Goal: Task Accomplishment & Management: Use online tool/utility

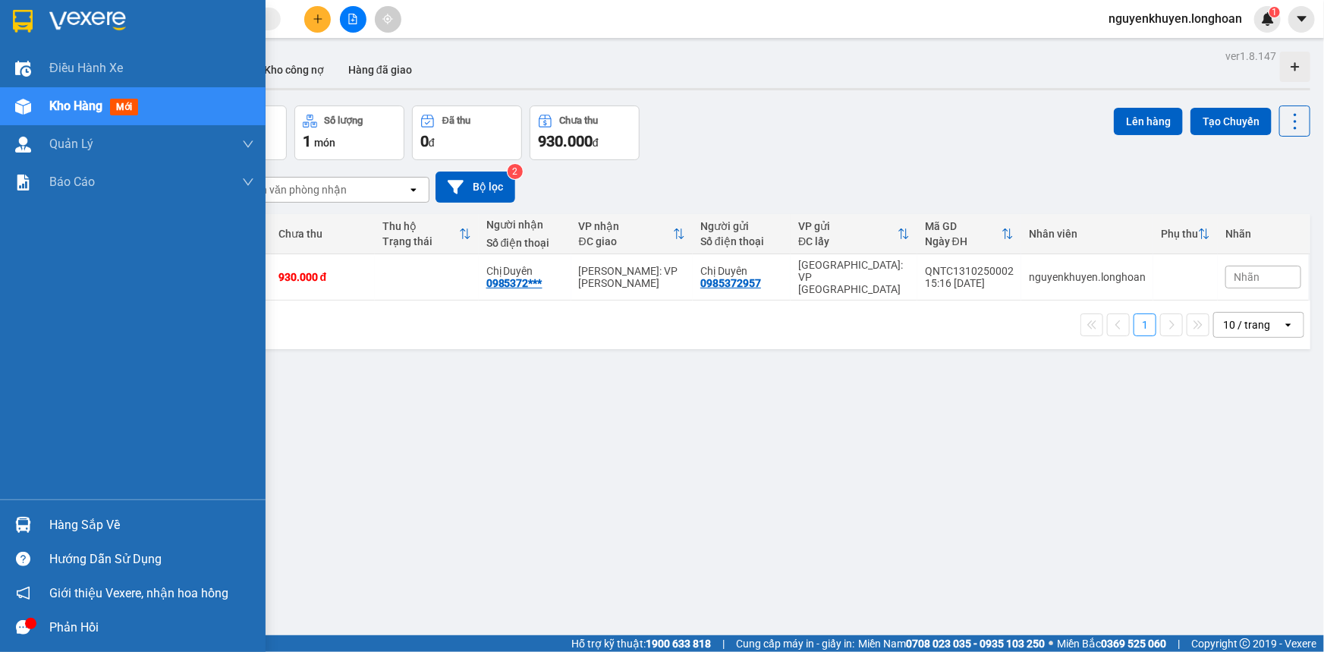
click at [112, 523] on div "Hàng sắp về" at bounding box center [151, 525] width 205 height 23
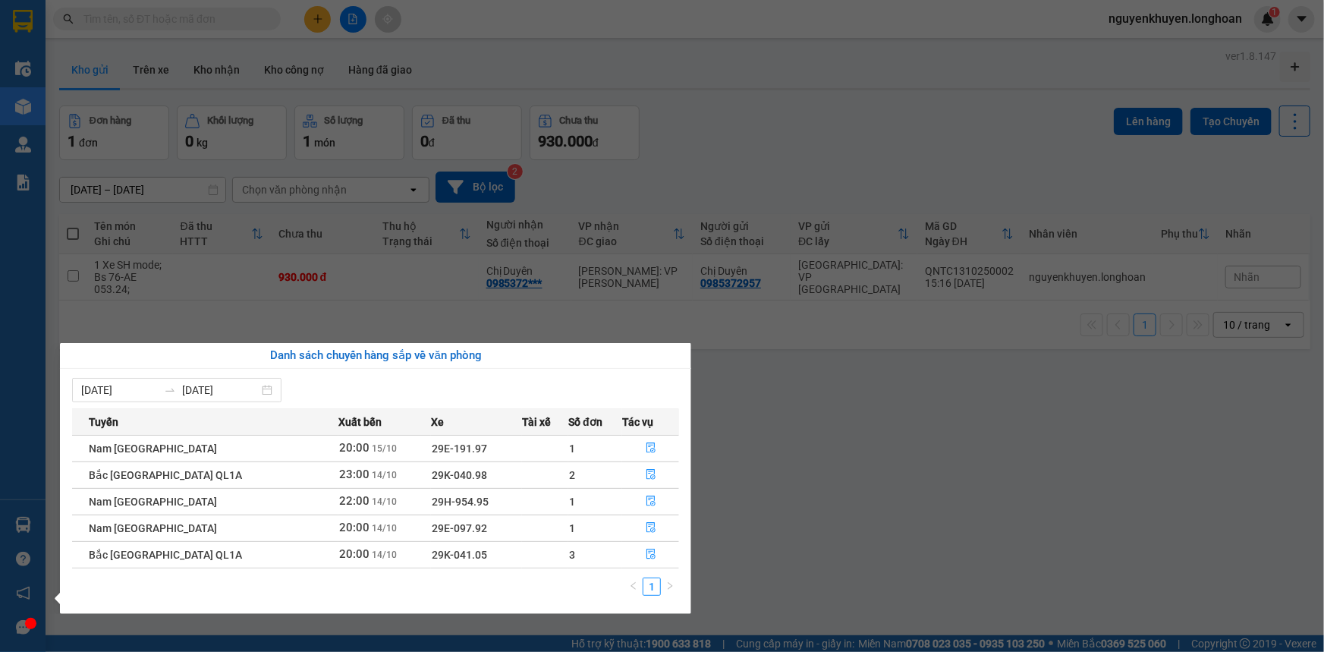
click at [900, 448] on section "Kết quả tìm kiếm ( 0 ) Bộ lọc No Data nguyenkhuyen.longhoan 1 Điều hành xe Kho …" at bounding box center [662, 326] width 1324 height 652
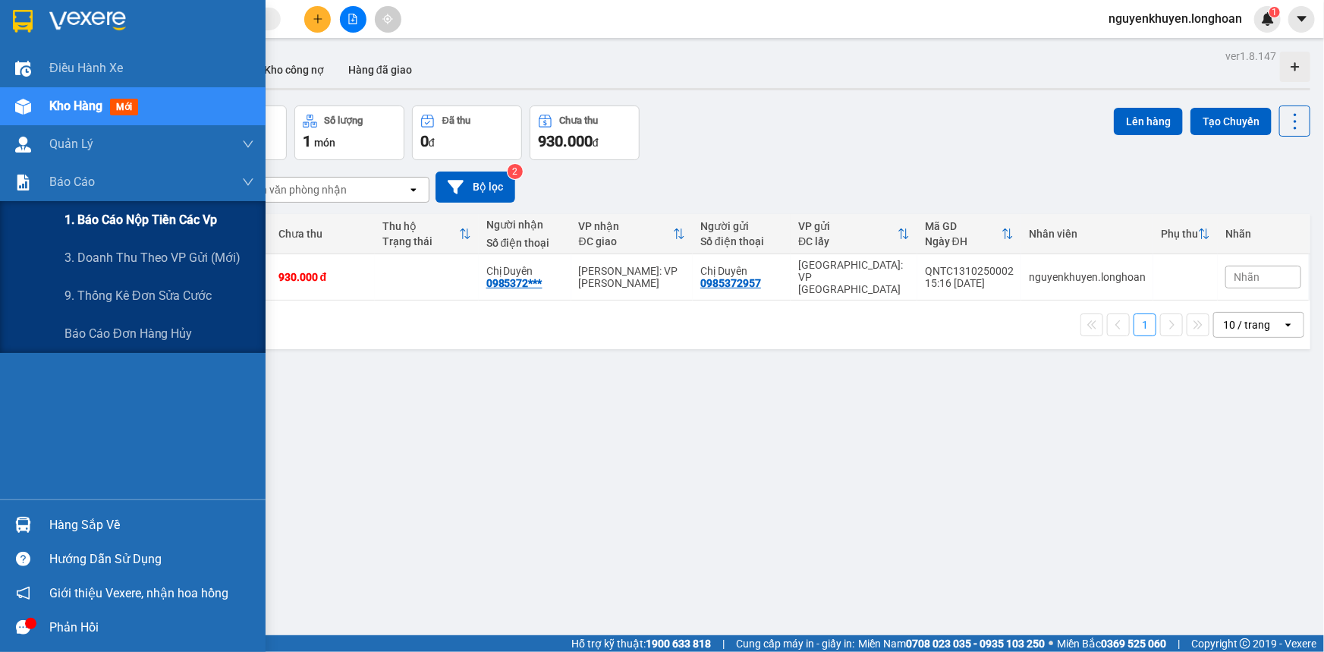
click at [118, 218] on span "1. Báo cáo nộp tiền các vp" at bounding box center [141, 219] width 153 height 19
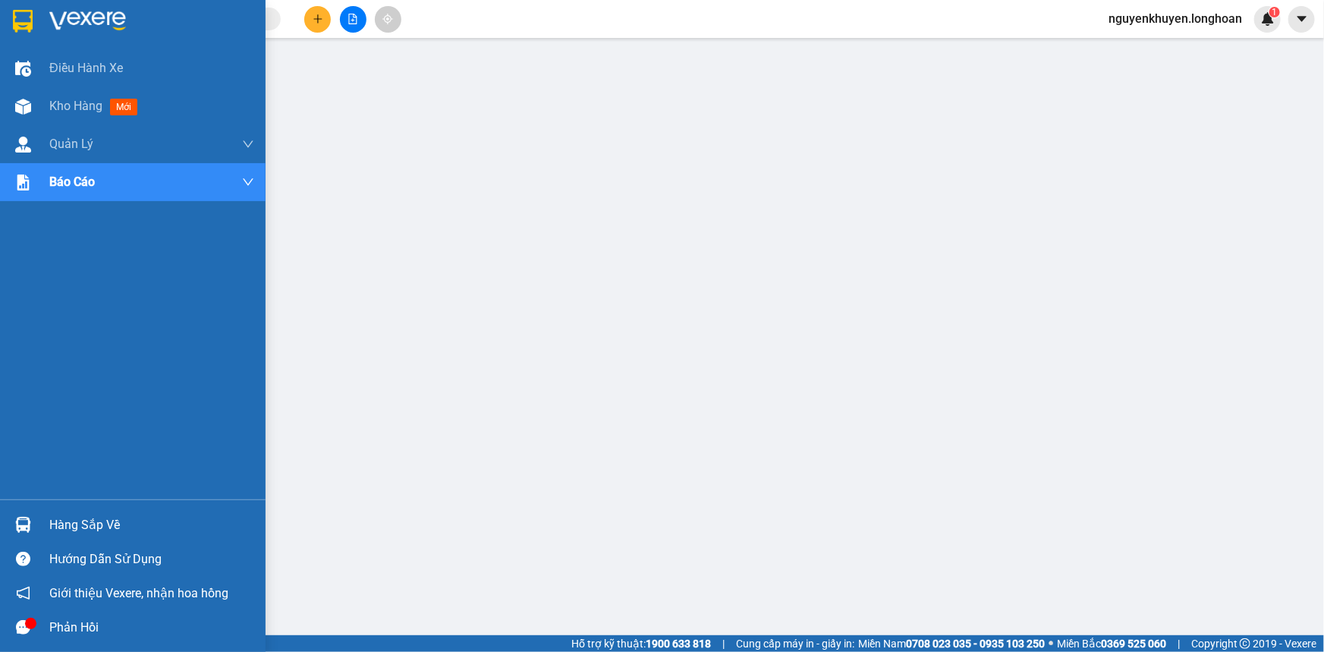
click at [21, 25] on img at bounding box center [23, 21] width 20 height 23
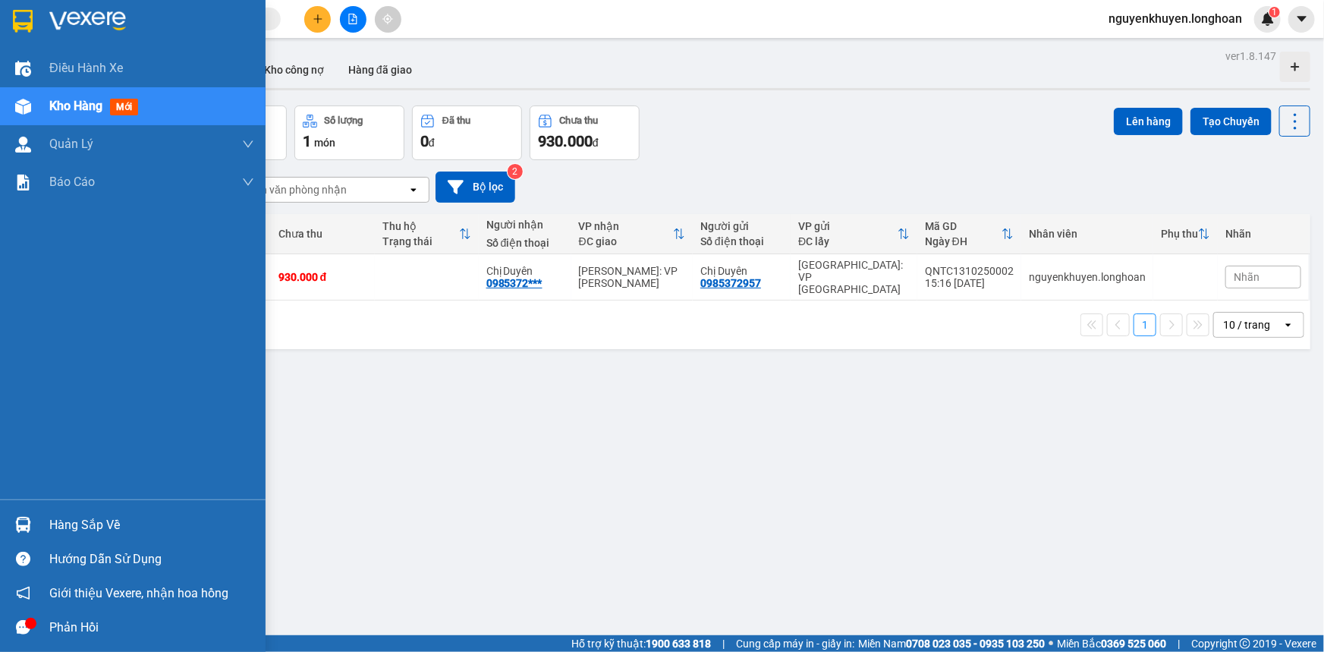
click at [89, 522] on div "Hàng sắp về" at bounding box center [151, 525] width 205 height 23
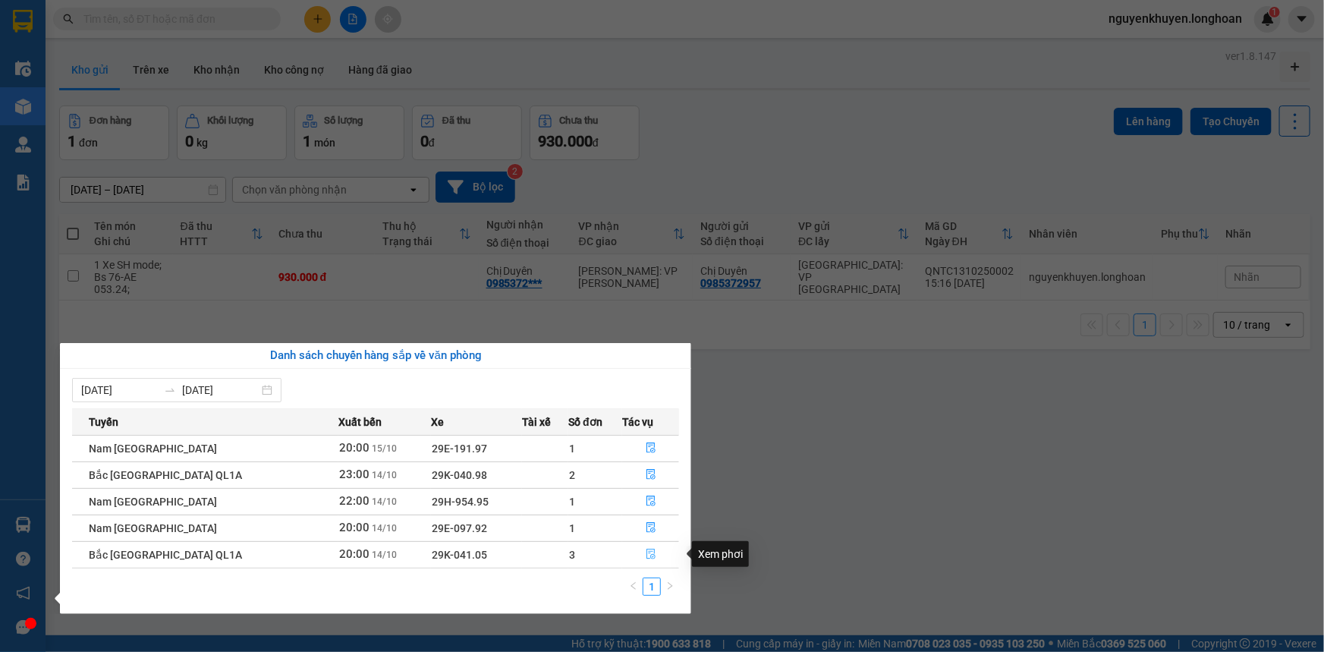
click at [646, 555] on icon "file-done" at bounding box center [651, 554] width 11 height 11
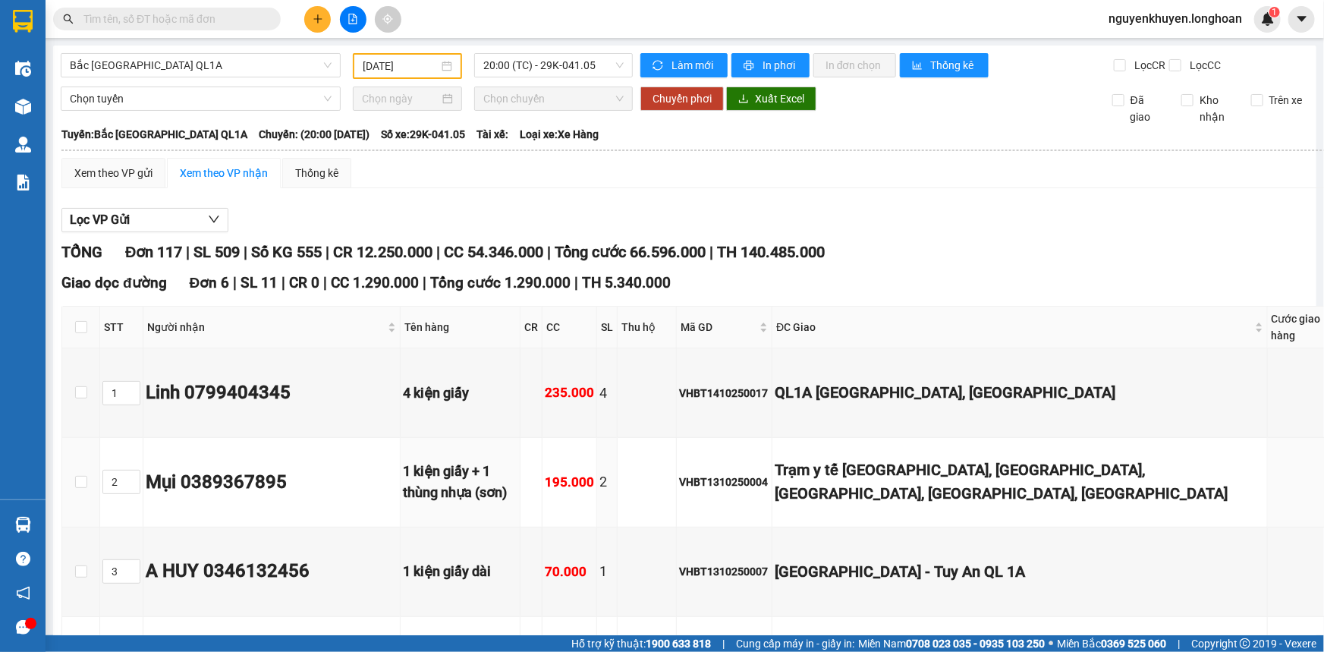
type input "[DATE]"
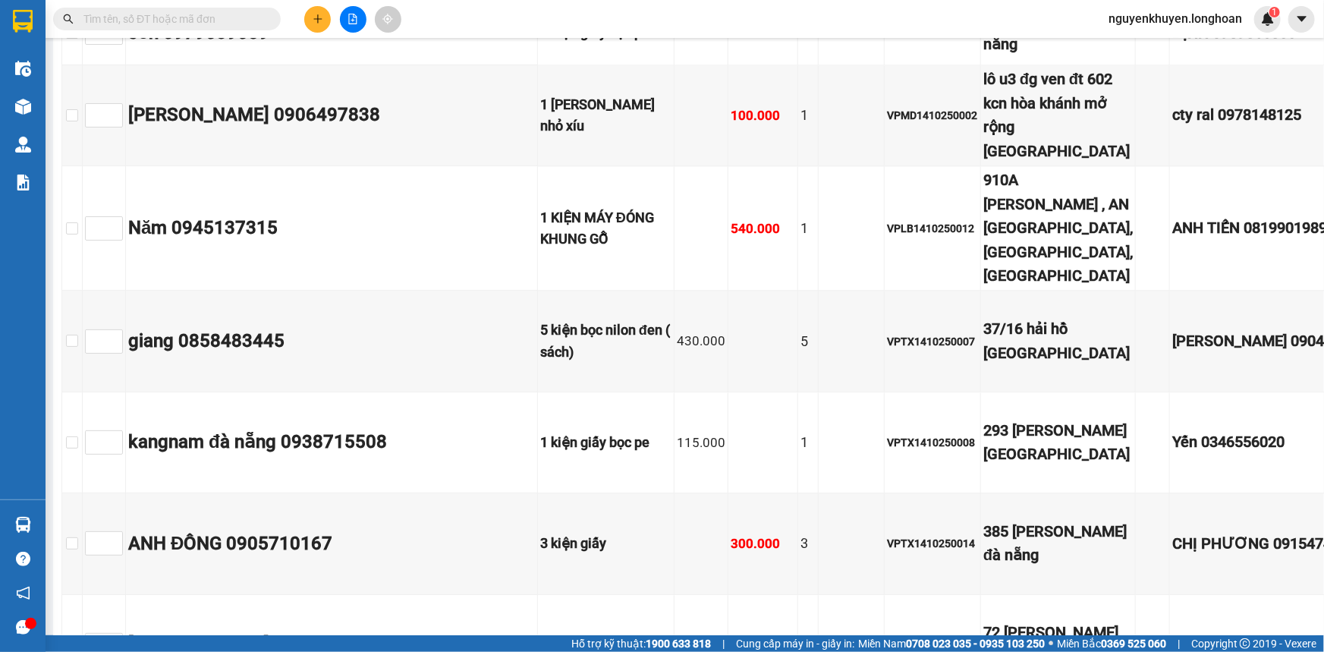
scroll to position [10548, 0]
